Goal: Information Seeking & Learning: Learn about a topic

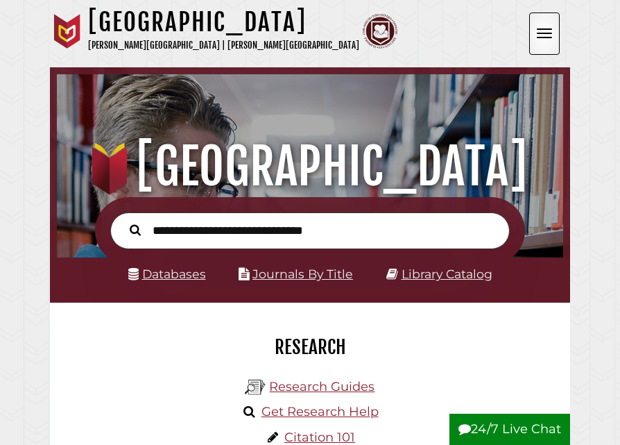
scroll to position [166, 499]
click at [184, 278] on link "Databases" at bounding box center [167, 273] width 78 height 15
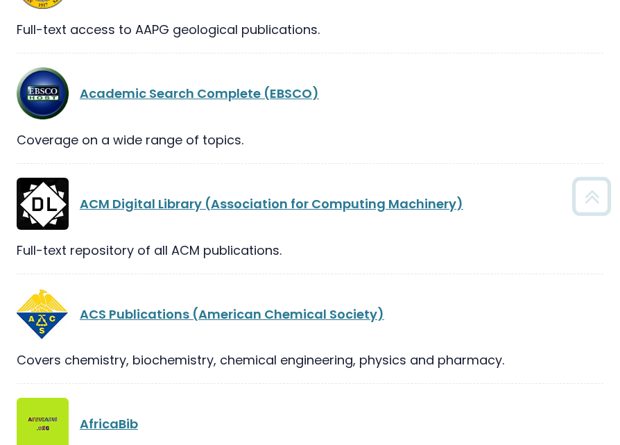
scroll to position [374, 0]
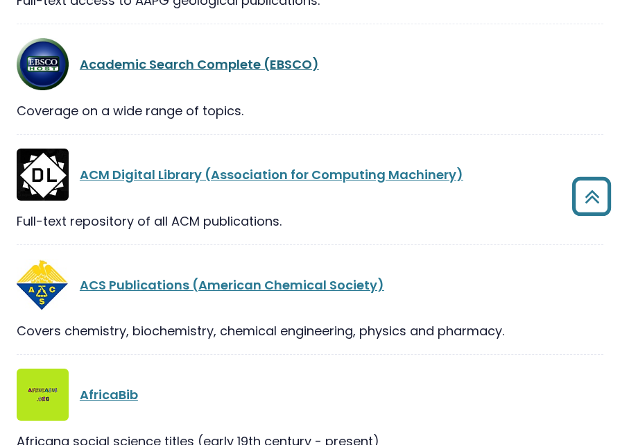
click at [182, 71] on link "Academic Search Complete (EBSCO)" at bounding box center [199, 63] width 239 height 17
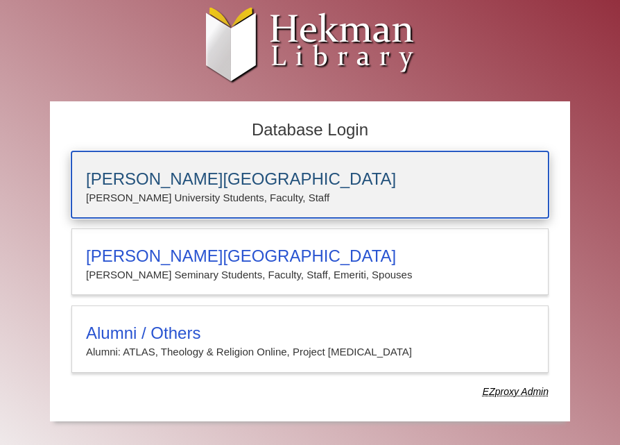
click at [203, 175] on h3 "[PERSON_NAME][GEOGRAPHIC_DATA]" at bounding box center [310, 178] width 448 height 19
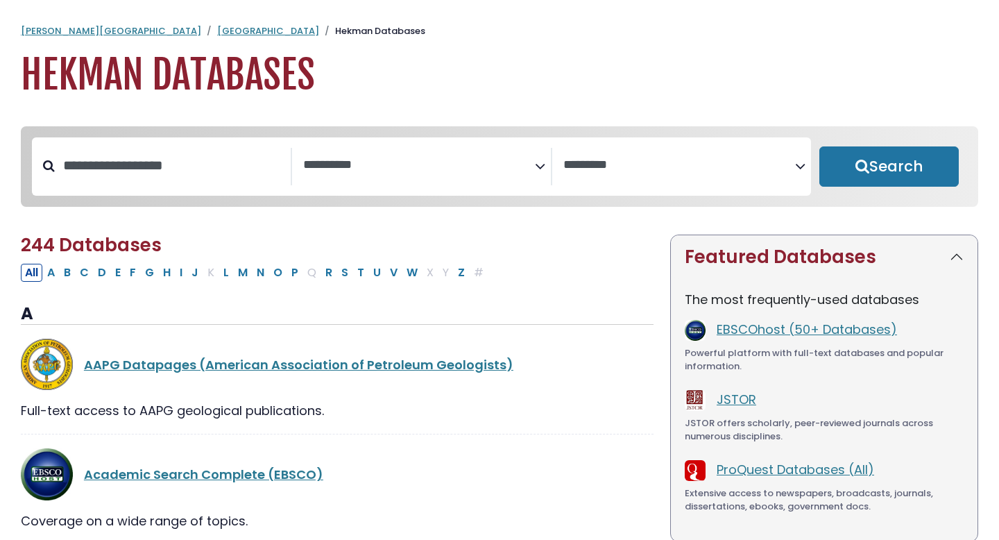
select select "Database Subject Filter"
select select "Database Vendors Filter"
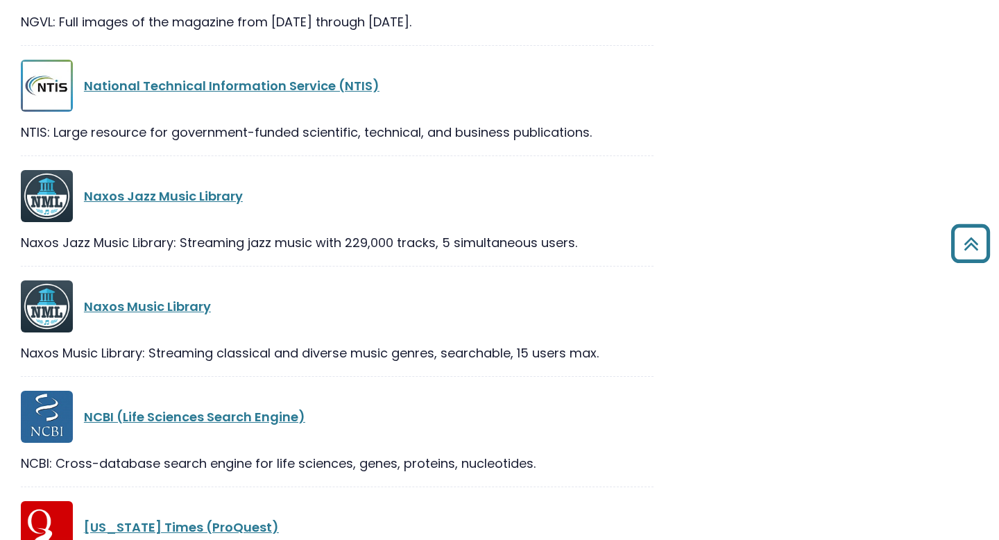
scroll to position [20406, 0]
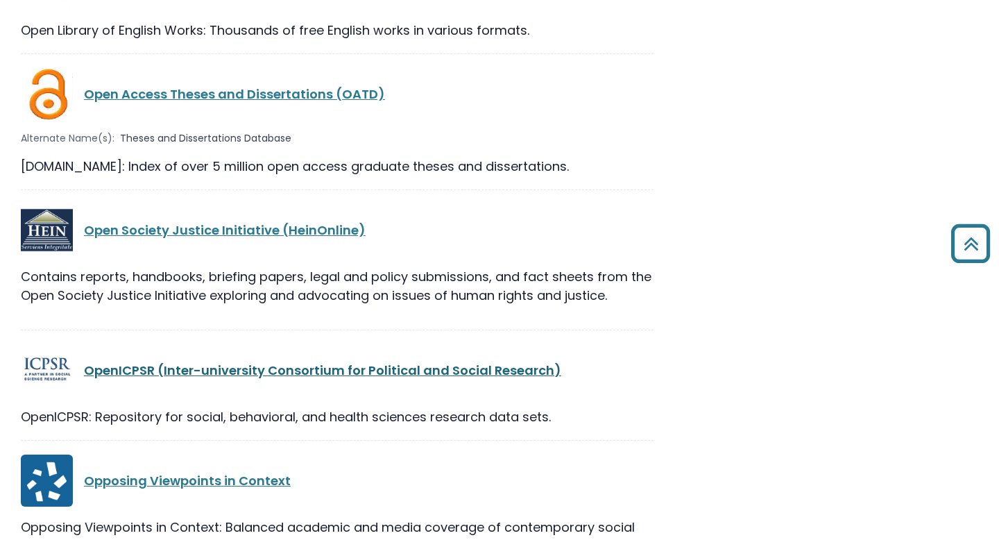
click at [412, 361] on link "OpenICPSR (Inter-university Consortium for Political and Social Research)" at bounding box center [322, 369] width 477 height 17
click at [171, 344] on div "OpenICPSR (Inter-university Consortium for Political and Social Research)" at bounding box center [337, 370] width 633 height 52
click at [170, 361] on link "OpenICPSR (Inter-university Consortium for Political and Social Research)" at bounding box center [322, 369] width 477 height 17
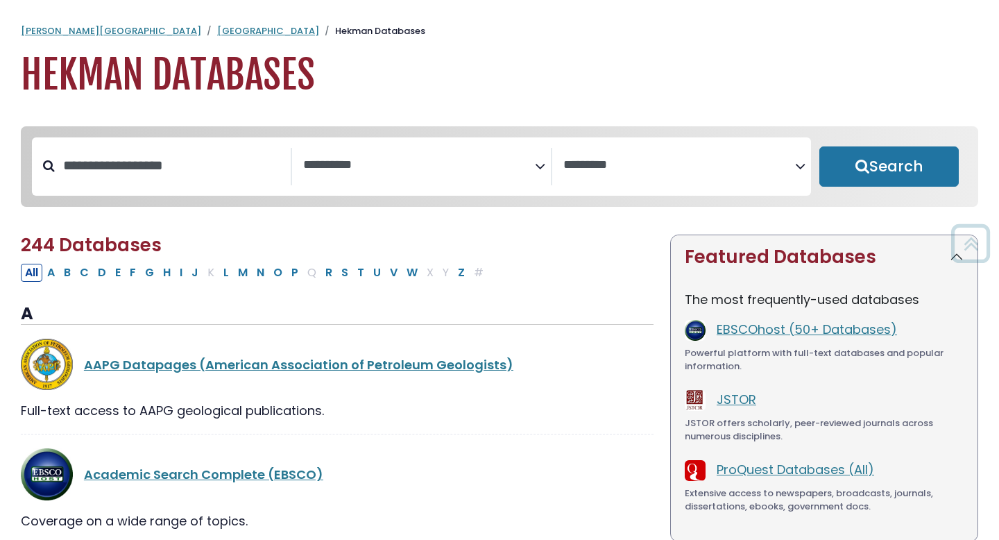
select select "Database Subject Filter"
select select "Database Vendors Filter"
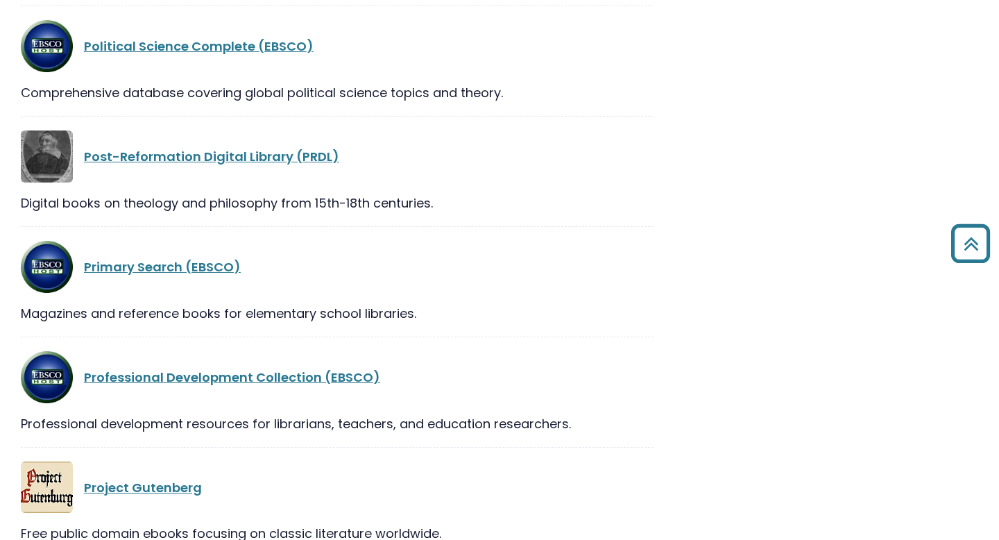
scroll to position [22348, 0]
